Goal: Information Seeking & Learning: Learn about a topic

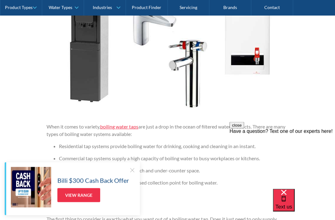
scroll to position [602, 0]
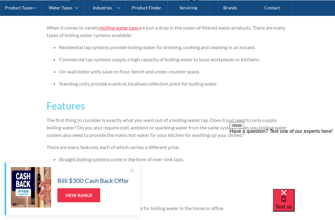
click at [264, 107] on h3 "Features" at bounding box center [168, 105] width 242 height 15
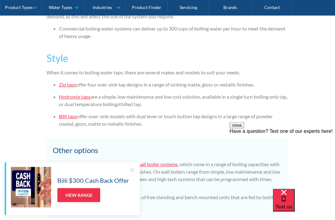
scroll to position [1229, 0]
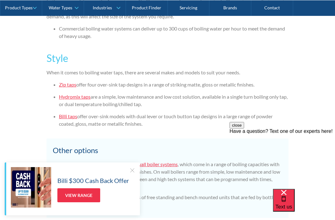
click at [62, 83] on link "Zip taps" at bounding box center [67, 84] width 17 height 6
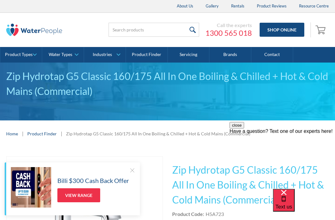
click at [44, 133] on link "Product Finder" at bounding box center [41, 133] width 29 height 7
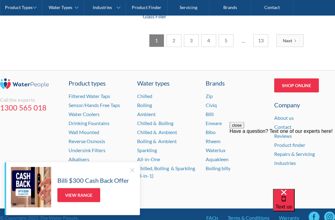
scroll to position [1101, 0]
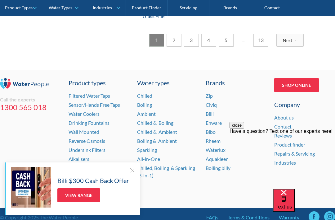
click at [170, 143] on link "Boiling & Ambient" at bounding box center [157, 141] width 40 height 6
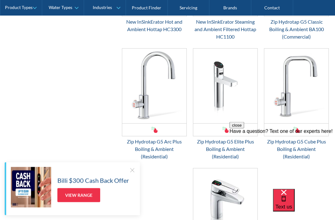
scroll to position [633, 0]
click at [130, 143] on div "Zip Hydrotap G5 Arc Plus Boiling & Ambient (Residential)" at bounding box center [154, 149] width 65 height 22
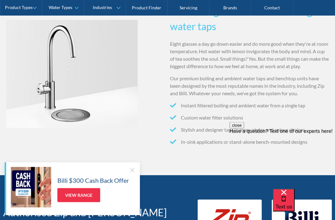
scroll to position [1071, 0]
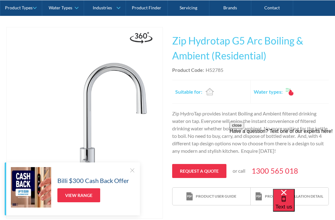
scroll to position [110, 0]
